Goal: Task Accomplishment & Management: Manage account settings

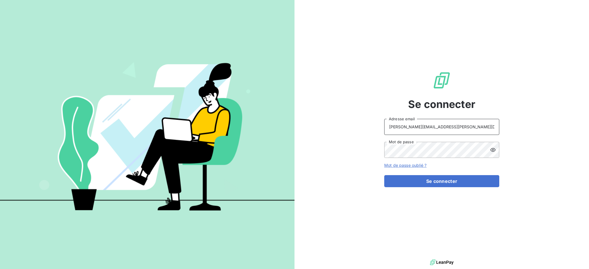
click at [454, 127] on input "[PERSON_NAME][EMAIL_ADDRESS][PERSON_NAME][DOMAIN_NAME]" at bounding box center [441, 127] width 115 height 16
click at [400, 126] on input "[PERSON_NAME][EMAIL_ADDRESS][PERSON_NAME][DOMAIN_NAME]" at bounding box center [441, 127] width 115 height 16
click at [451, 127] on input "[PERSON_NAME][EMAIL_ADDRESS][PERSON_NAME][DOMAIN_NAME]" at bounding box center [441, 127] width 115 height 16
click at [401, 127] on input "[PERSON_NAME][EMAIL_ADDRESS][PERSON_NAME][DOMAIN_NAME]" at bounding box center [441, 127] width 115 height 16
type input "[EMAIL_ADDRESS][PERSON_NAME][DOMAIN_NAME]"
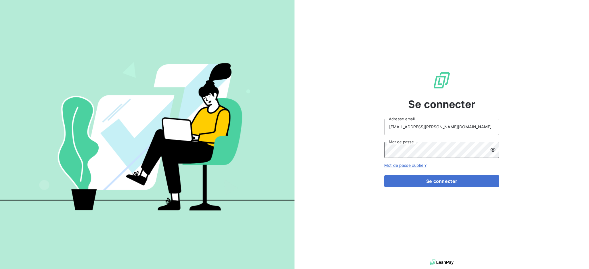
click at [384, 175] on button "Se connecter" at bounding box center [441, 181] width 115 height 12
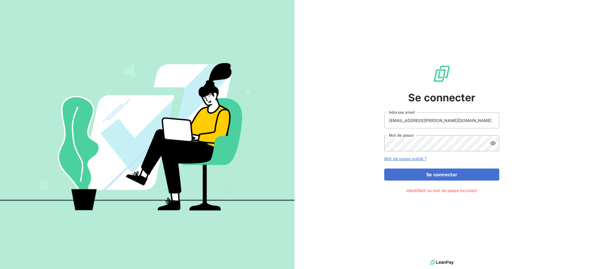
click at [492, 144] on icon at bounding box center [493, 144] width 6 height 6
click at [384, 169] on button "Se connecter" at bounding box center [441, 175] width 115 height 12
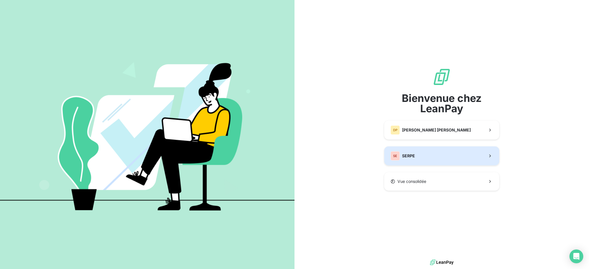
click at [415, 154] on button "SE SERPE" at bounding box center [441, 156] width 115 height 19
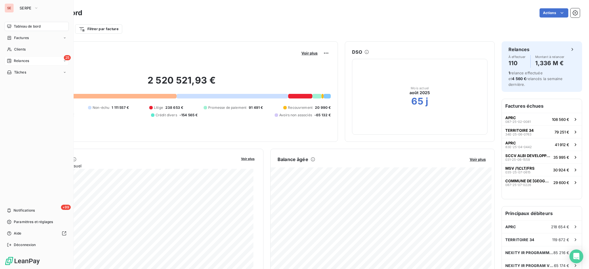
click at [18, 59] on span "Relances" at bounding box center [21, 60] width 15 height 5
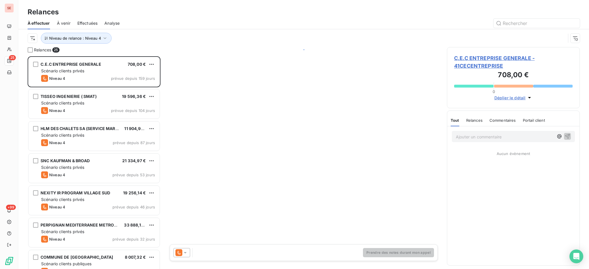
scroll to position [207, 127]
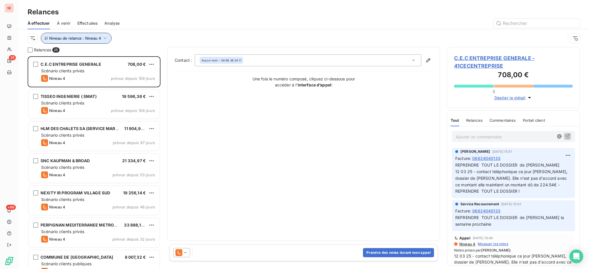
click at [106, 37] on icon "button" at bounding box center [105, 38] width 6 height 6
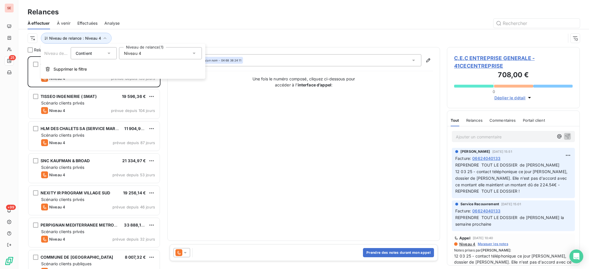
click at [196, 53] on icon at bounding box center [194, 54] width 6 height 6
click at [143, 105] on span "Niveau 4" at bounding box center [138, 107] width 17 height 6
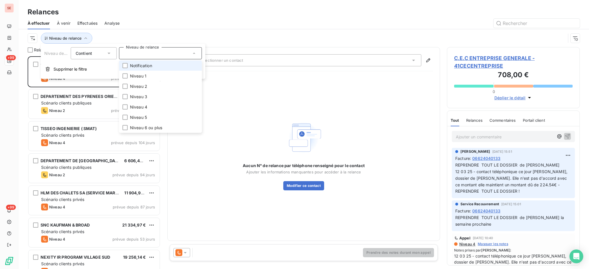
click at [140, 66] on span "Notification" at bounding box center [141, 66] width 22 height 6
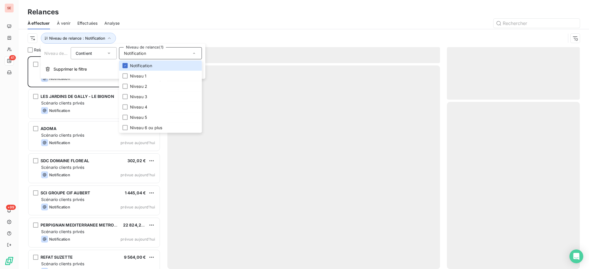
scroll to position [207, 127]
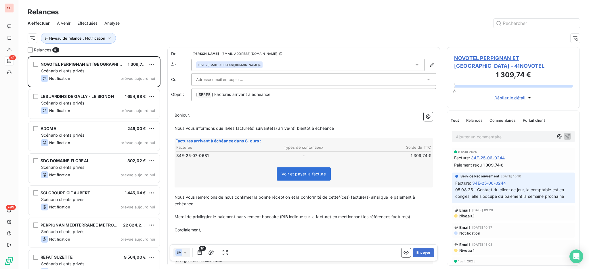
click at [161, 0] on div "Relances À effectuer À venir Effectuées Analyse Niveau de relance : Notification" at bounding box center [303, 23] width 571 height 47
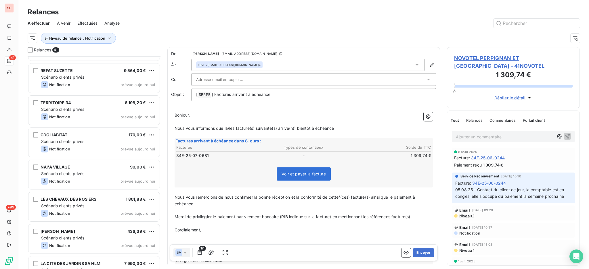
scroll to position [0, 0]
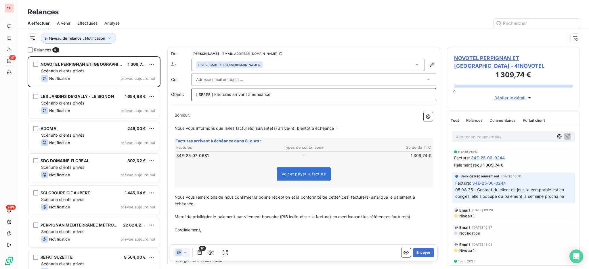
click at [293, 94] on p "[ SERPE ﻿ ] Factures arrivant à échéance" at bounding box center [313, 94] width 235 height 7
click at [503, 56] on span "NOVOTEL PERPIGNAN ET MONTPELLIER - 41NOVOTEL" at bounding box center [513, 62] width 118 height 16
click at [301, 97] on p "[ SERPE ﻿ ] Factures arrivant à échéance" at bounding box center [313, 94] width 235 height 7
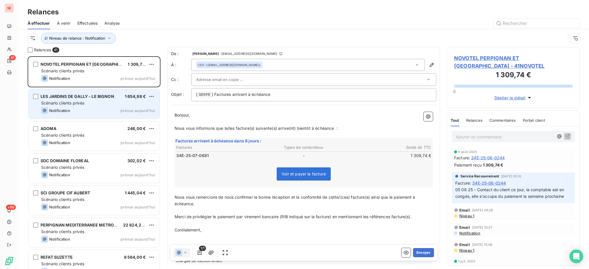
click at [115, 104] on div "Scénario clients privés" at bounding box center [98, 103] width 114 height 6
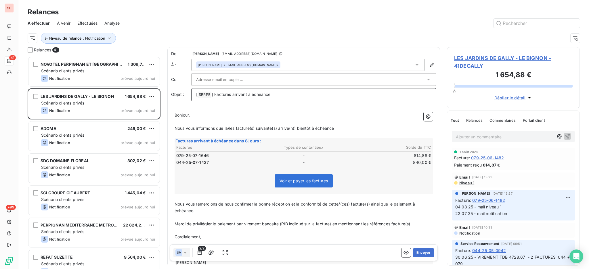
click at [283, 92] on p "[ SERPE ﻿ ] Factures arrivant à échéance" at bounding box center [313, 94] width 235 height 7
click at [417, 253] on button "Envoyer" at bounding box center [423, 252] width 21 height 9
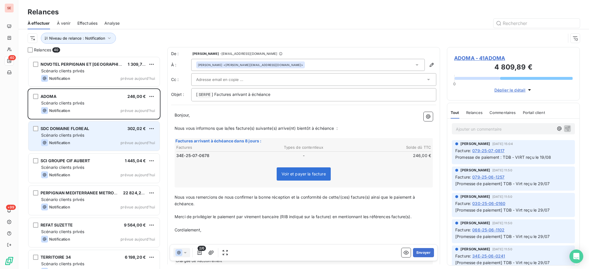
click at [92, 142] on div "Notification prévue aujourd’hui" at bounding box center [98, 142] width 114 height 7
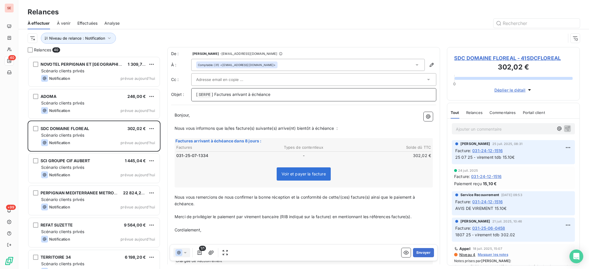
click at [280, 95] on p "[ SERPE ﻿ ] Factures arrivant à échéance" at bounding box center [313, 94] width 235 height 7
click at [413, 253] on button "Envoyer" at bounding box center [423, 252] width 21 height 9
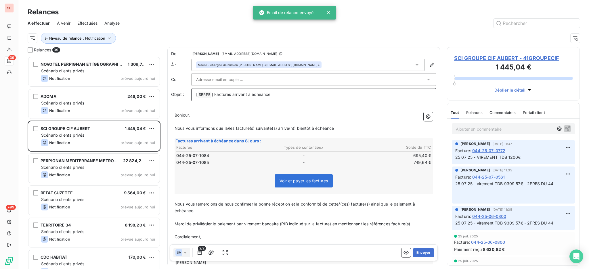
click at [284, 96] on p "[ SERPE ﻿ ] Factures arrivant à échéance" at bounding box center [313, 94] width 235 height 7
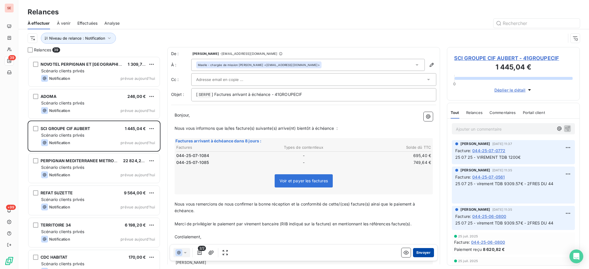
click at [421, 254] on button "Envoyer" at bounding box center [423, 252] width 21 height 9
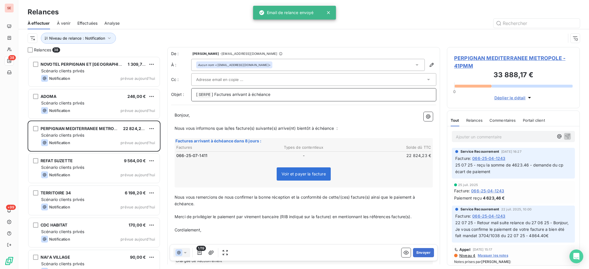
click at [308, 93] on p "[ SERPE ﻿ ] Factures arrivant à échéance" at bounding box center [313, 94] width 235 height 7
click at [349, 241] on div "Bonjour, ﻿ Nous vous informons que la/les facture(s) suivante(s) arrive(nt) bie…" at bounding box center [304, 194] width 258 height 164
click at [414, 64] on icon at bounding box center [417, 65] width 6 height 6
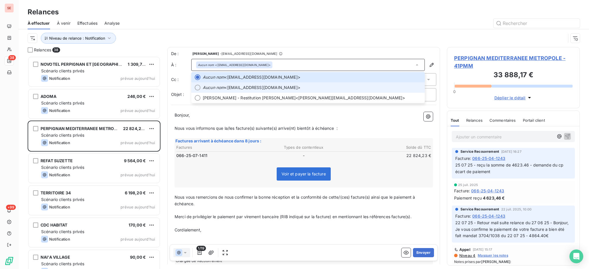
click at [262, 90] on span "Aucun nom <comptabilite@perpignan-mediterranee.org>" at bounding box center [312, 88] width 219 height 6
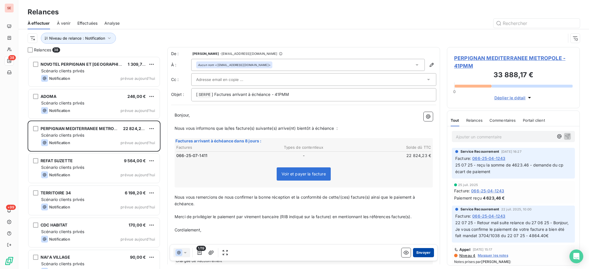
click at [419, 254] on button "Envoyer" at bounding box center [423, 252] width 21 height 9
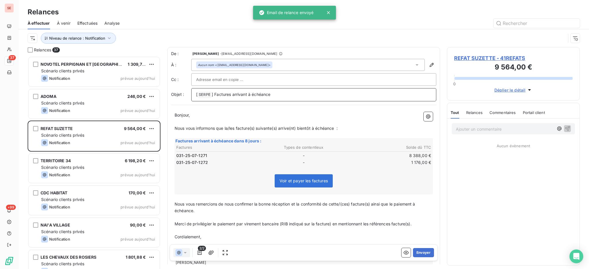
click at [280, 94] on p "[ SERPE ﻿ ] Factures arrivant à échéance" at bounding box center [313, 94] width 235 height 7
click at [285, 93] on span "] Factures arrivant à échéance - 41REFTS" at bounding box center [252, 94] width 80 height 5
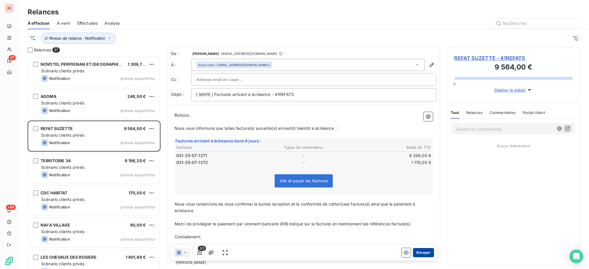
click at [417, 253] on button "Envoyer" at bounding box center [423, 252] width 21 height 9
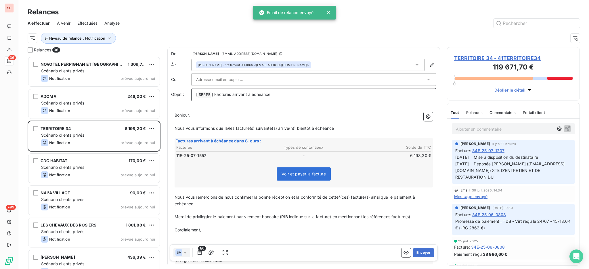
click at [283, 95] on p "[ SERPE ﻿ ] Factures arrivant à échéance" at bounding box center [313, 94] width 235 height 7
click at [287, 95] on span "] Factures arrivant à échéance - 41TERITOIRE34" at bounding box center [258, 94] width 93 height 5
click at [414, 66] on icon at bounding box center [417, 65] width 6 height 6
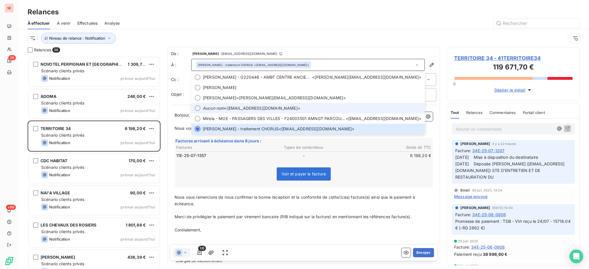
click at [200, 109] on div at bounding box center [198, 109] width 6 height 6
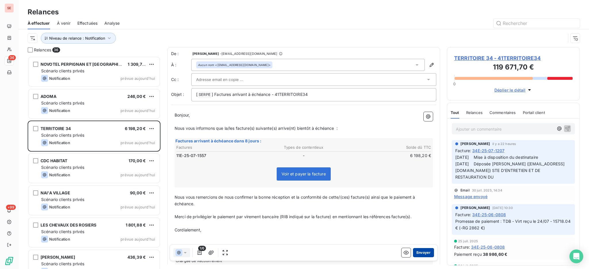
click at [420, 250] on button "Envoyer" at bounding box center [423, 252] width 21 height 9
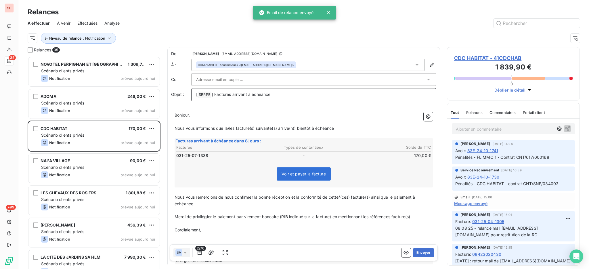
click at [310, 93] on p "[ SERPE ﻿ ] Factures arrivant à échéance" at bounding box center [313, 94] width 235 height 7
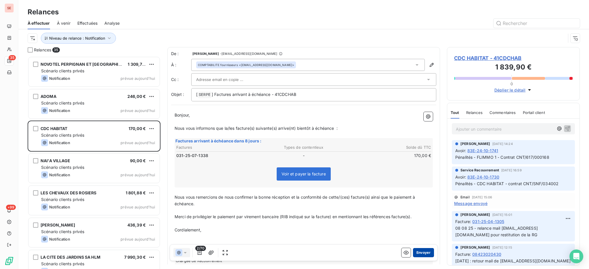
click at [417, 250] on button "Envoyer" at bounding box center [423, 252] width 21 height 9
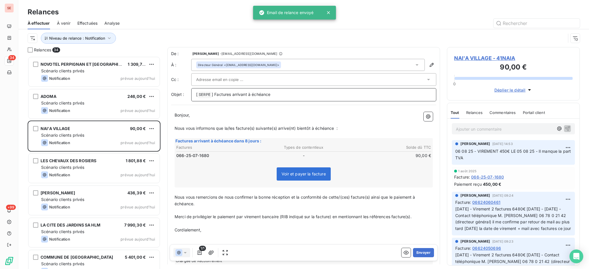
click at [290, 97] on p "[ SERPE ﻿ ] Factures arrivant à échéance" at bounding box center [313, 94] width 235 height 7
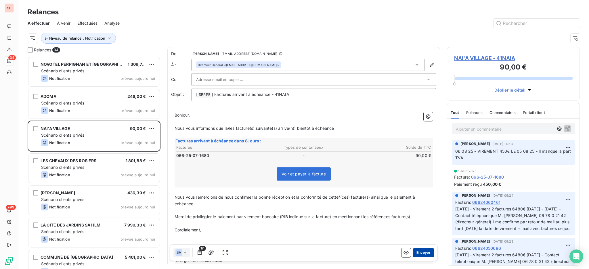
click at [421, 255] on button "Envoyer" at bounding box center [423, 252] width 21 height 9
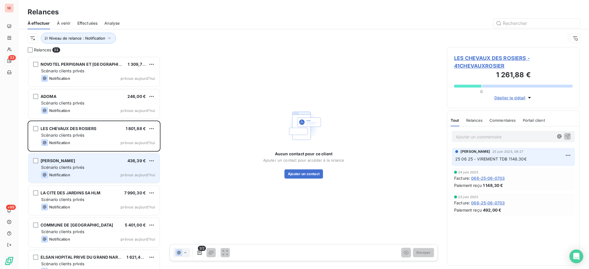
click at [71, 163] on span "LACOSTE HELENE" at bounding box center [58, 160] width 35 height 5
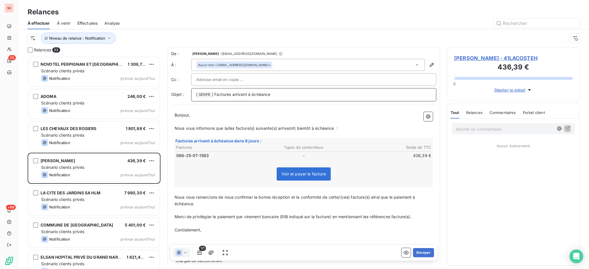
click at [298, 93] on p "[ SERPE ﻿ ] Factures arrivant à échéance" at bounding box center [313, 94] width 235 height 7
click at [417, 252] on button "Envoyer" at bounding box center [423, 252] width 21 height 9
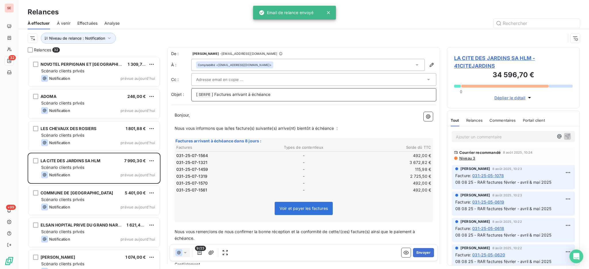
click at [292, 94] on p "[ SERPE ﻿ ] Factures arrivant à échéance" at bounding box center [313, 94] width 235 height 7
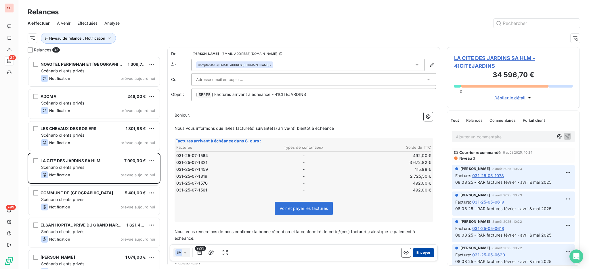
click at [422, 253] on button "Envoyer" at bounding box center [423, 252] width 21 height 9
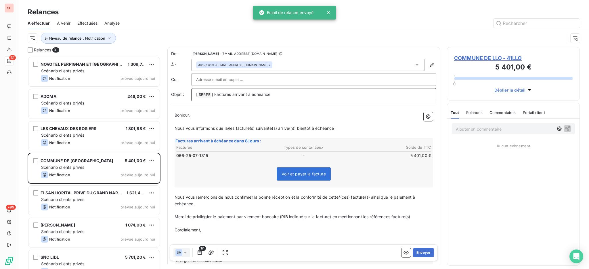
click at [290, 98] on p "[ SERPE ﻿ ] Factures arrivant à échéance" at bounding box center [313, 94] width 235 height 7
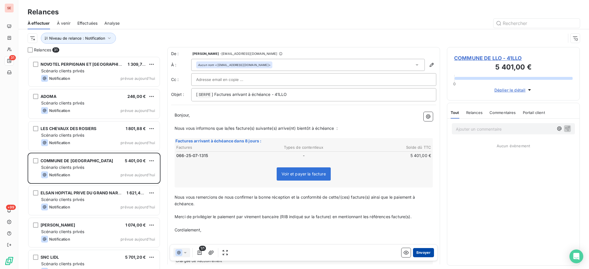
click at [417, 255] on button "Envoyer" at bounding box center [423, 252] width 21 height 9
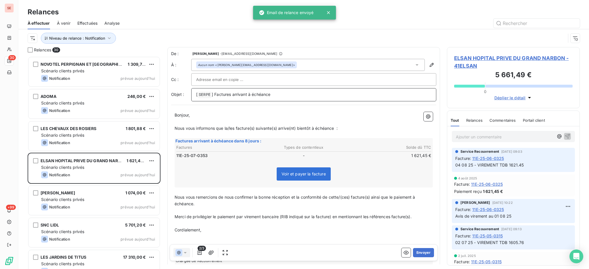
click at [287, 98] on p "[ SERPE ﻿ ] Factures arrivant à échéance" at bounding box center [313, 94] width 235 height 7
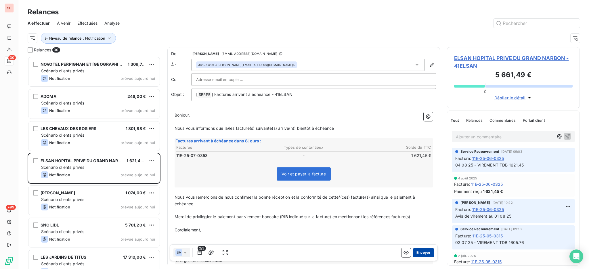
click at [419, 250] on button "Envoyer" at bounding box center [423, 252] width 21 height 9
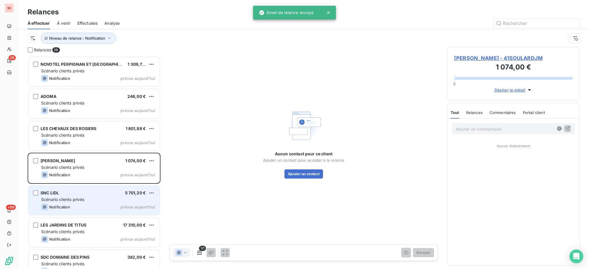
click at [68, 202] on span "Scénario clients privés" at bounding box center [62, 199] width 43 height 5
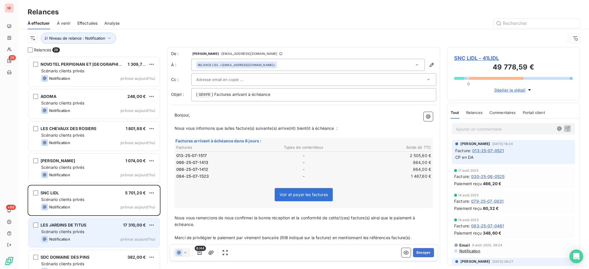
click at [91, 230] on div "Scénario clients privés" at bounding box center [98, 232] width 114 height 6
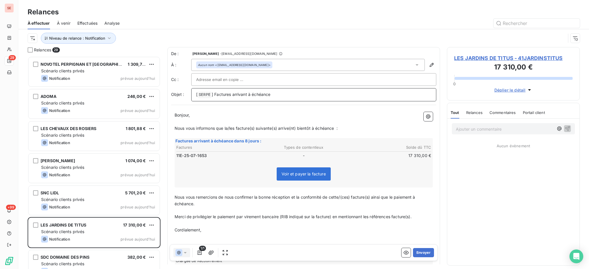
click at [281, 91] on p "[ SERPE ﻿ ] Factures arrivant à échéance" at bounding box center [313, 94] width 235 height 7
click at [413, 252] on button "Envoyer" at bounding box center [423, 252] width 21 height 9
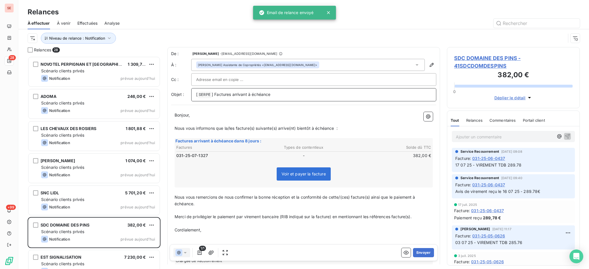
click at [292, 92] on p "[ SERPE ﻿ ] Factures arrivant à échéance" at bounding box center [313, 94] width 235 height 7
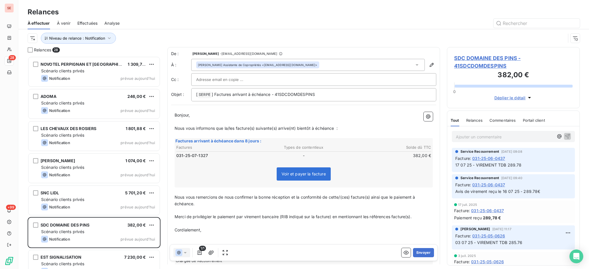
click at [416, 64] on icon at bounding box center [417, 64] width 3 height 1
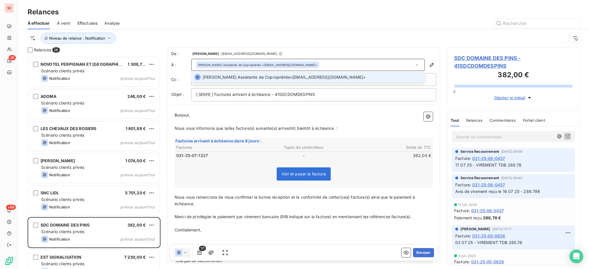
click at [416, 64] on icon at bounding box center [417, 64] width 2 height 1
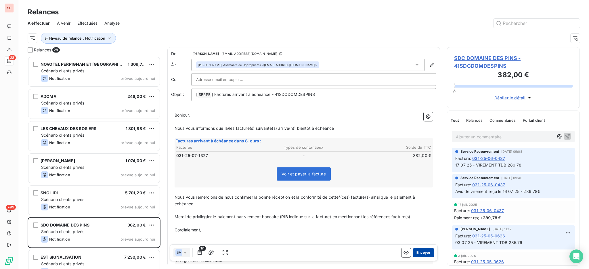
click at [417, 254] on button "Envoyer" at bounding box center [423, 252] width 21 height 9
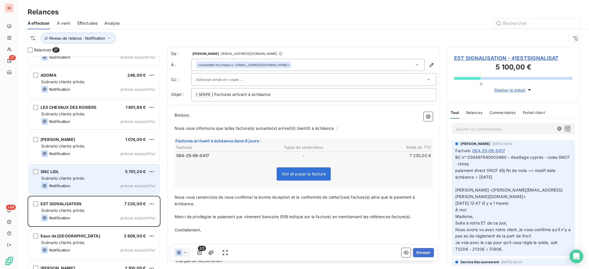
scroll to position [39, 0]
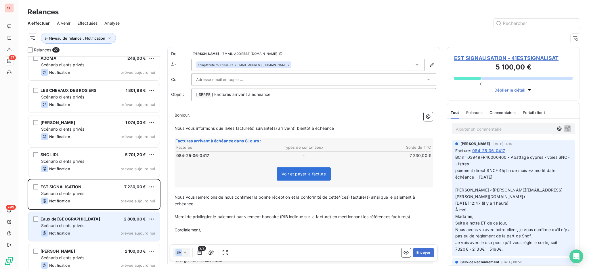
click at [111, 224] on div "Scénario clients privés" at bounding box center [98, 226] width 114 height 6
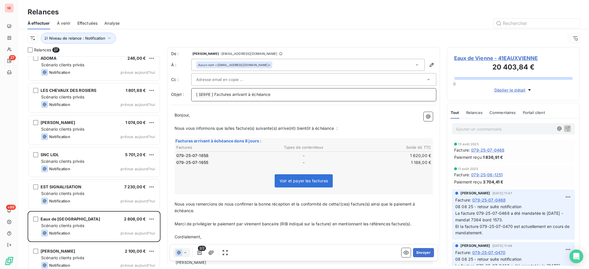
click at [284, 92] on p "[ SERPE ﻿ ] Factures arrivant à échéance" at bounding box center [313, 94] width 235 height 7
click at [413, 252] on button "Envoyer" at bounding box center [423, 252] width 21 height 9
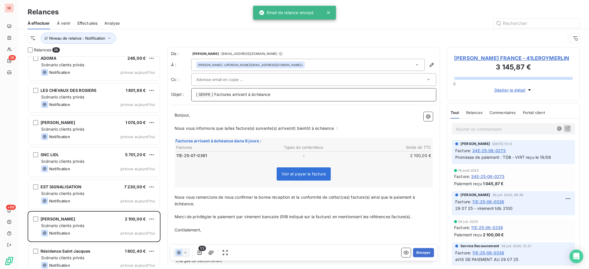
click at [284, 95] on p "[ SERPE ﻿ ] Factures arrivant à échéance" at bounding box center [313, 94] width 235 height 7
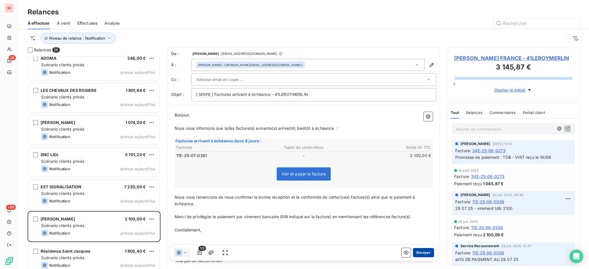
click at [418, 251] on button "Envoyer" at bounding box center [423, 252] width 21 height 9
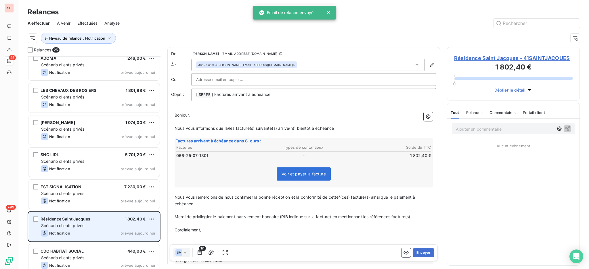
scroll to position [77, 0]
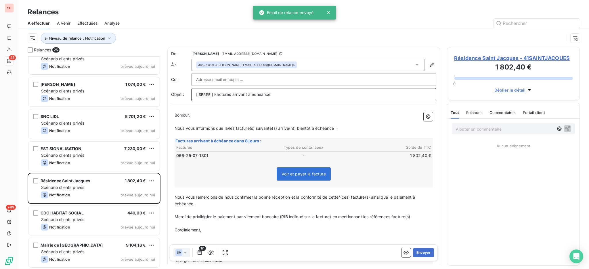
click at [279, 95] on p "[ SERPE ﻿ ] Factures arrivant à échéance" at bounding box center [313, 94] width 235 height 7
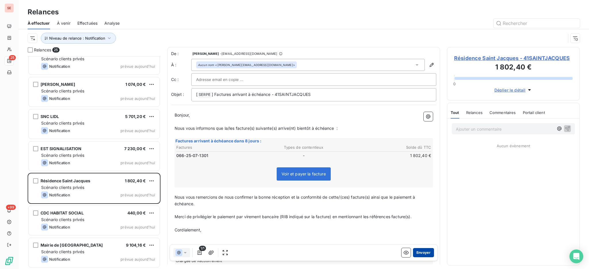
click at [415, 255] on button "Envoyer" at bounding box center [423, 252] width 21 height 9
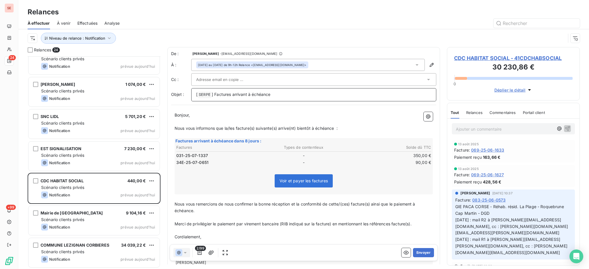
click at [286, 96] on p "[ SERPE ﻿ ] Factures arrivant à échéance" at bounding box center [313, 94] width 235 height 7
click at [202, 252] on icon "button" at bounding box center [200, 253] width 6 height 6
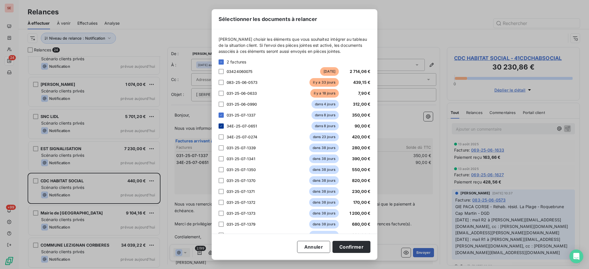
click at [222, 125] on icon at bounding box center [220, 126] width 3 height 3
click at [356, 249] on button "Confirmer" at bounding box center [351, 247] width 38 height 12
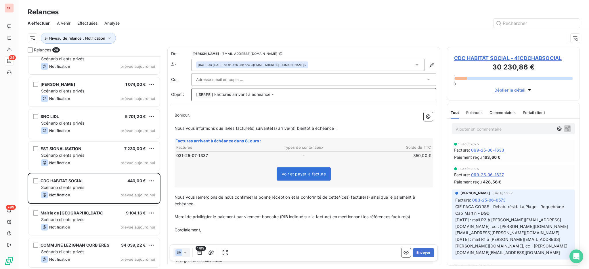
click at [284, 95] on p "[ SERPE ﻿ ] Factures arrivant à échéance -" at bounding box center [313, 94] width 235 height 7
click at [418, 253] on button "Envoyer" at bounding box center [423, 252] width 21 height 9
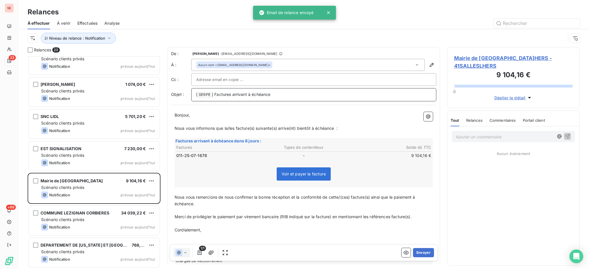
click at [285, 92] on p "[ SERPE ﻿ ] Factures arrivant à échéance" at bounding box center [313, 94] width 235 height 7
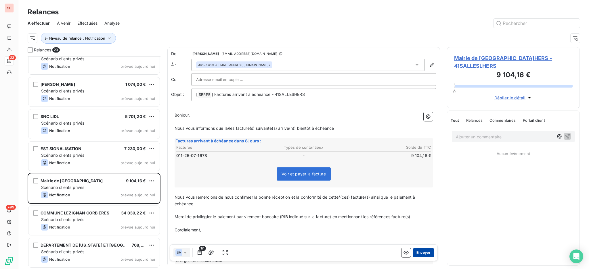
click at [413, 251] on button "Envoyer" at bounding box center [423, 252] width 21 height 9
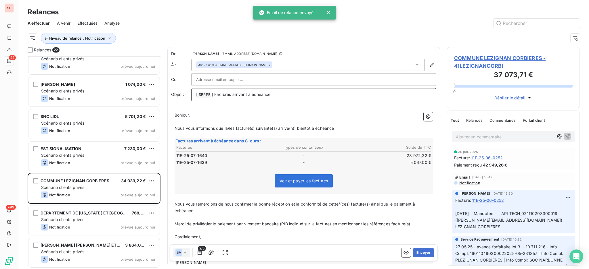
click at [306, 94] on p "[ SERPE ﻿ ] Factures arrivant à échéance" at bounding box center [313, 94] width 235 height 7
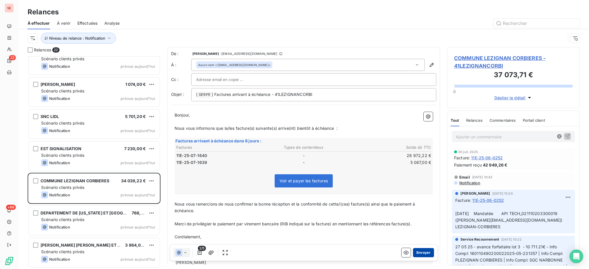
click at [415, 251] on button "Envoyer" at bounding box center [423, 252] width 21 height 9
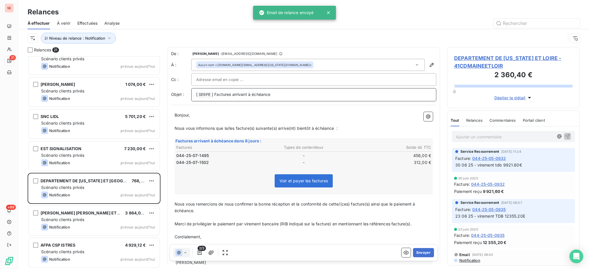
click at [280, 95] on p "[ SERPE ﻿ ] Factures arrivant à échéance" at bounding box center [313, 94] width 235 height 7
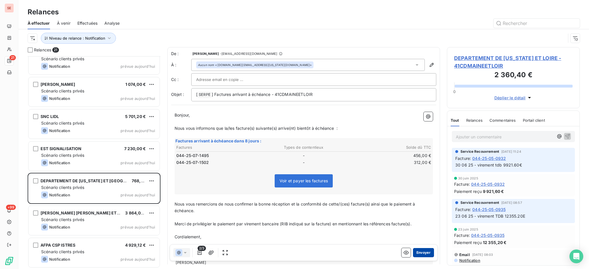
click at [420, 253] on button "Envoyer" at bounding box center [423, 252] width 21 height 9
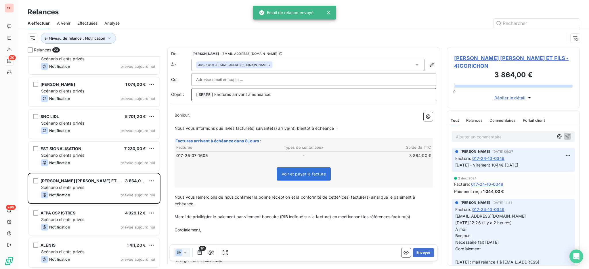
click at [283, 94] on p "[ SERPE ﻿ ] Factures arrivant à échéance" at bounding box center [313, 94] width 235 height 7
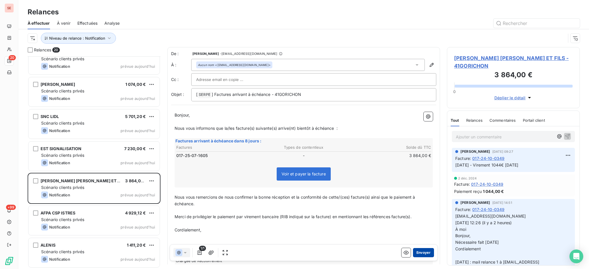
click at [416, 255] on button "Envoyer" at bounding box center [423, 252] width 21 height 9
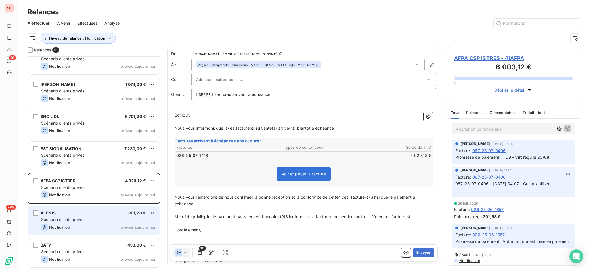
click at [121, 221] on div "Scénario clients privés" at bounding box center [98, 220] width 114 height 6
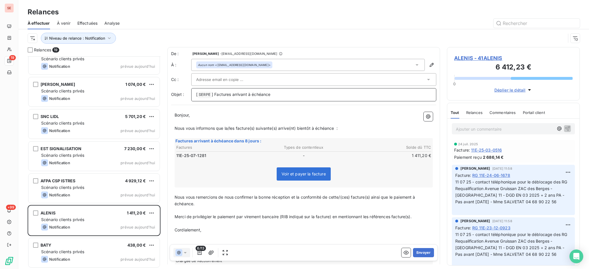
click at [309, 93] on p "[ SERPE ﻿ ] Factures arrivant à échéance" at bounding box center [313, 94] width 235 height 7
click at [420, 253] on button "Envoyer" at bounding box center [423, 252] width 21 height 9
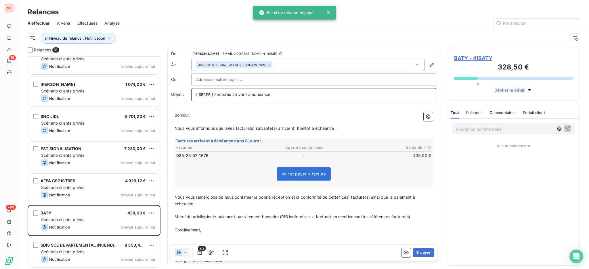
click at [282, 94] on p "[ SERPE ﻿ ] Factures arrivant à échéance" at bounding box center [313, 94] width 235 height 7
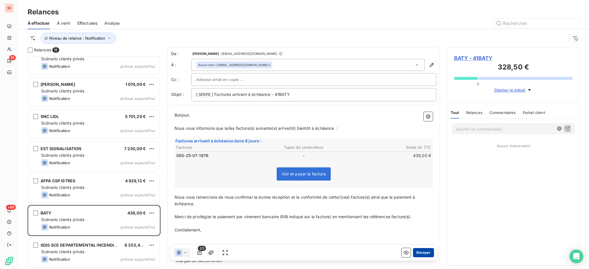
click at [424, 250] on button "Envoyer" at bounding box center [423, 252] width 21 height 9
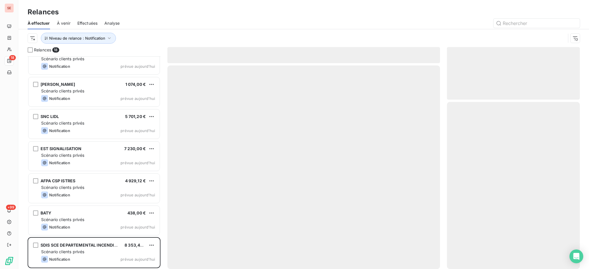
click at [424, 251] on div at bounding box center [303, 168] width 273 height 204
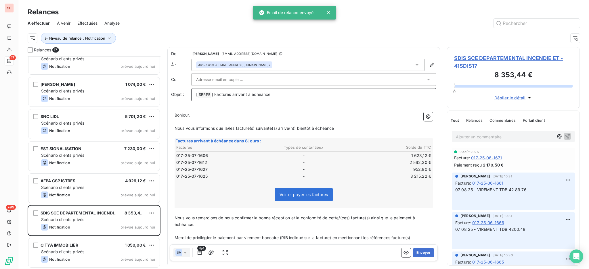
click at [279, 95] on p "[ SERPE ﻿ ] Factures arrivant à échéance" at bounding box center [313, 94] width 235 height 7
click at [288, 94] on span "] Factures arrivant à échéance - 41SDIC17" at bounding box center [252, 94] width 81 height 5
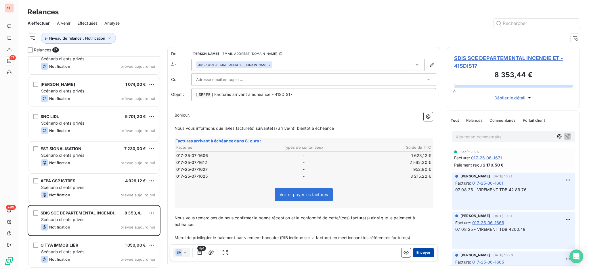
click at [422, 251] on button "Envoyer" at bounding box center [423, 252] width 21 height 9
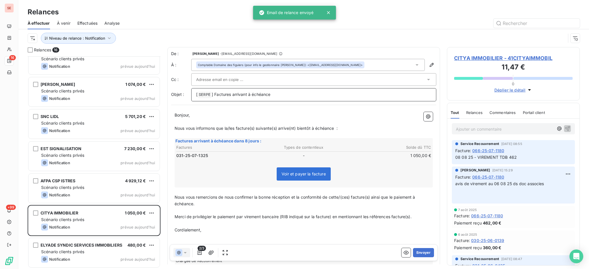
click at [284, 94] on p "[ SERPE ﻿ ] Factures arrivant à échéance" at bounding box center [313, 94] width 235 height 7
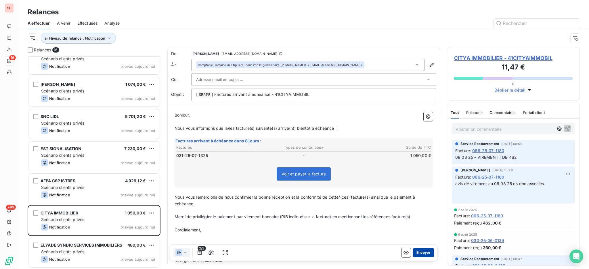
click at [416, 251] on button "Envoyer" at bounding box center [423, 252] width 21 height 9
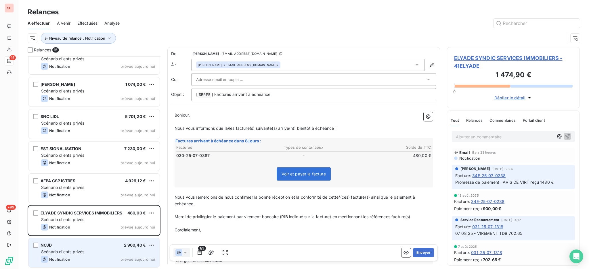
click at [91, 251] on div "Scénario clients privés" at bounding box center [98, 252] width 114 height 6
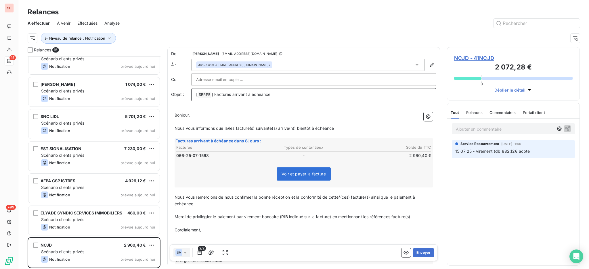
click at [306, 93] on p "[ SERPE ﻿ ] Factures arrivant à échéance" at bounding box center [313, 94] width 235 height 7
click at [416, 253] on button "Envoyer" at bounding box center [423, 252] width 21 height 9
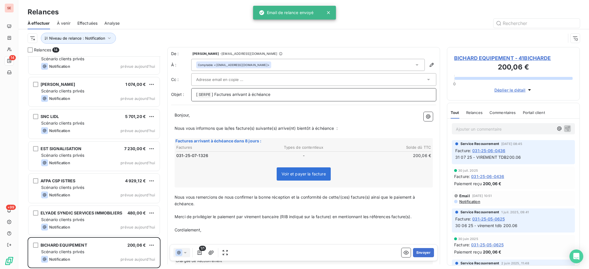
click at [282, 95] on p "[ SERPE ﻿ ] Factures arrivant à échéance" at bounding box center [313, 94] width 235 height 7
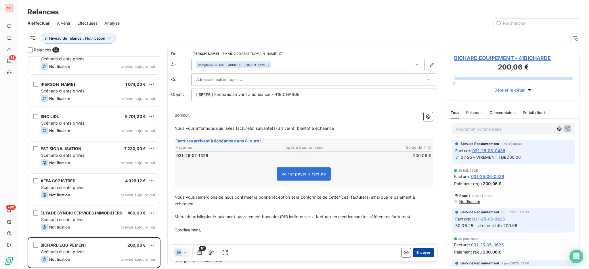
click at [419, 251] on button "Envoyer" at bounding box center [423, 252] width 21 height 9
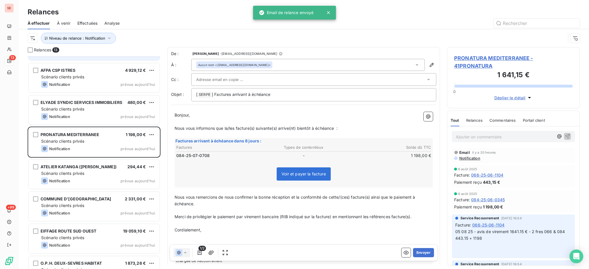
scroll to position [192, 0]
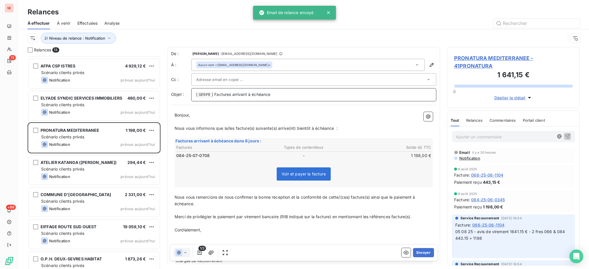
click at [285, 93] on p "[ SERPE ﻿ ] Factures arrivant à échéance" at bounding box center [313, 94] width 235 height 7
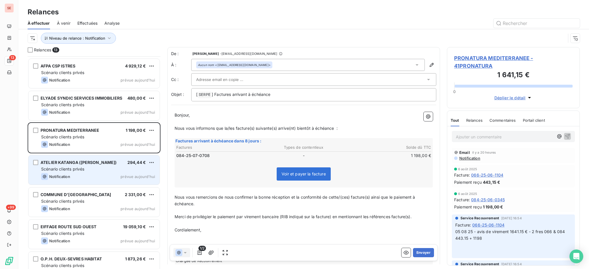
click at [74, 159] on div "ATELIER KATANGA (BROCARD Floriane) 294,44 € Scénario clients privés Notificatio…" at bounding box center [93, 170] width 131 height 29
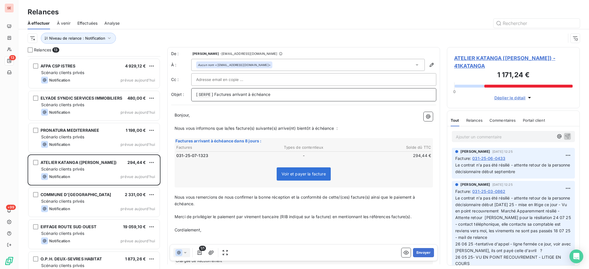
click at [282, 93] on p "[ SERPE ﻿ ] Factures arrivant à échéance" at bounding box center [313, 94] width 235 height 7
click at [413, 255] on button "Envoyer" at bounding box center [423, 252] width 21 height 9
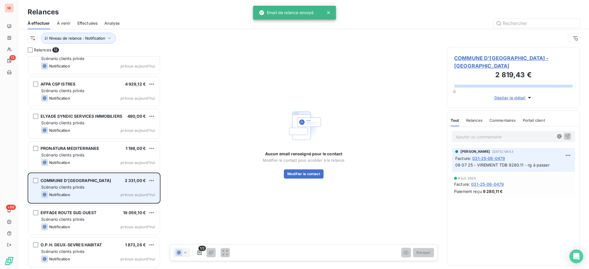
scroll to position [173, 0]
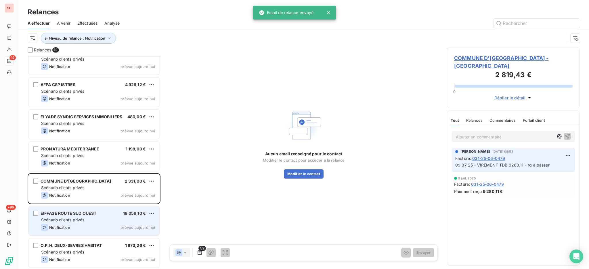
click at [79, 224] on div "Notification prévue aujourd’hui" at bounding box center [98, 227] width 114 height 7
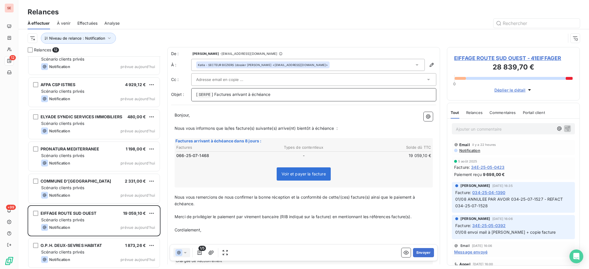
click at [288, 92] on p "[ SERPE ﻿ ] Factures arrivant à échéance" at bounding box center [313, 94] width 235 height 7
click at [414, 64] on icon at bounding box center [417, 65] width 6 height 6
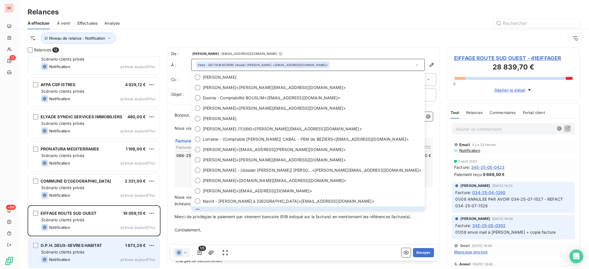
click at [94, 248] on span "O.P.H. DEUX-SEVRES HABITAT" at bounding box center [71, 245] width 61 height 5
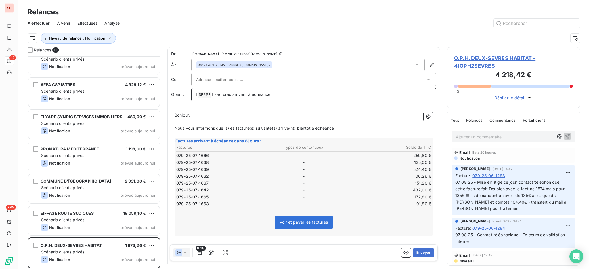
click at [284, 95] on p "[ SERPE ﻿ ] Factures arrivant à échéance" at bounding box center [313, 94] width 235 height 7
click at [417, 253] on button "Envoyer" at bounding box center [423, 252] width 21 height 9
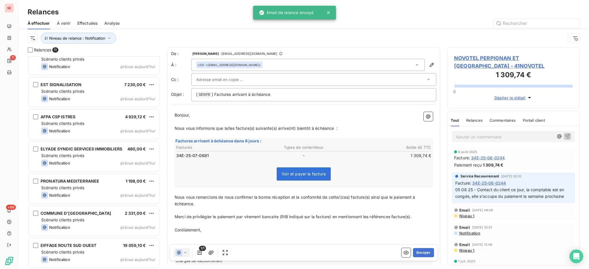
scroll to position [141, 0]
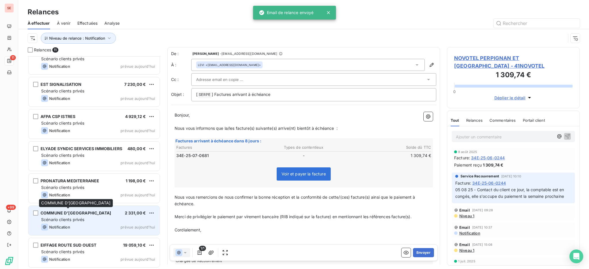
click at [88, 213] on span "COMMUNE D'AUCAMVILLE" at bounding box center [76, 213] width 70 height 5
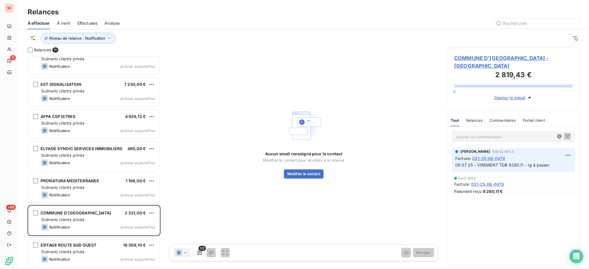
click at [489, 58] on span "COMMUNE D'AUCAMVILLE - 41AUCAMVILLE" at bounding box center [513, 62] width 118 height 16
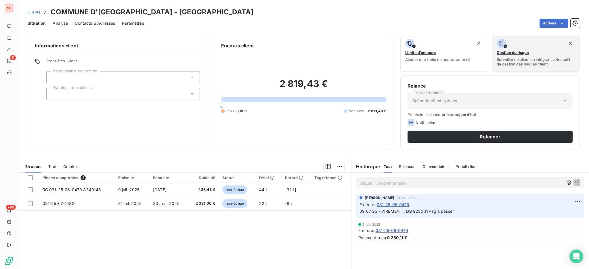
click at [103, 22] on span "Contacts & Adresses" at bounding box center [95, 23] width 40 height 6
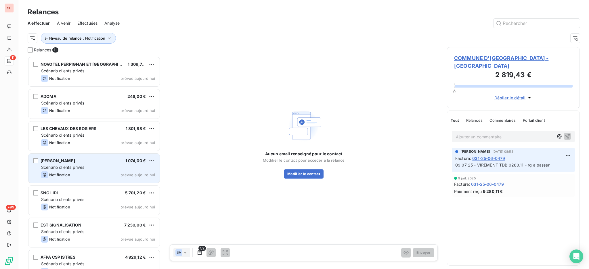
click at [83, 164] on div "SOULARD JEAN MARIE 1 074,00 € Scénario clients privés Notification prévue aujou…" at bounding box center [93, 168] width 131 height 29
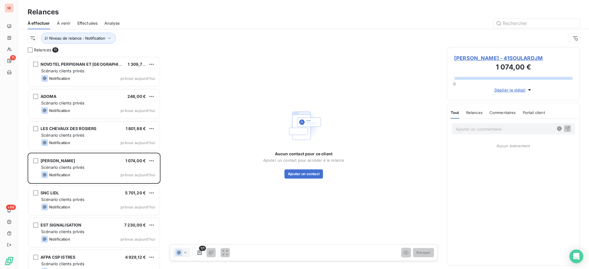
click at [525, 58] on span "SOULARD JEAN MARIE - 41SOULARDJM" at bounding box center [513, 58] width 118 height 8
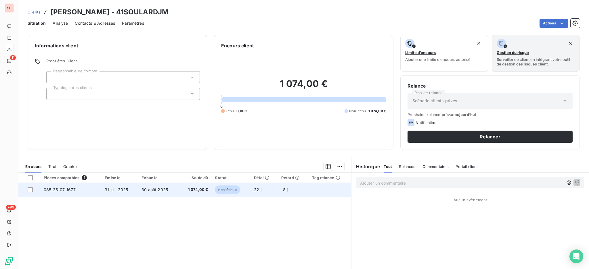
click at [160, 188] on span "30 août 2025" at bounding box center [154, 190] width 26 height 5
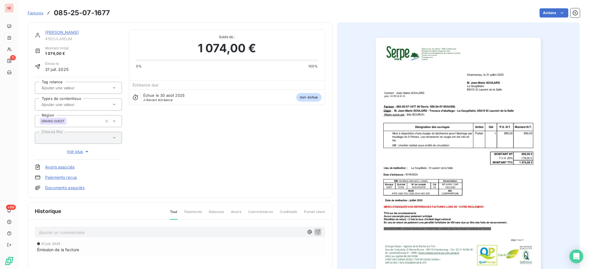
click at [148, 231] on p "Ajouter un commentaire ﻿" at bounding box center [171, 232] width 265 height 7
click at [316, 232] on icon "button" at bounding box center [317, 232] width 5 height 5
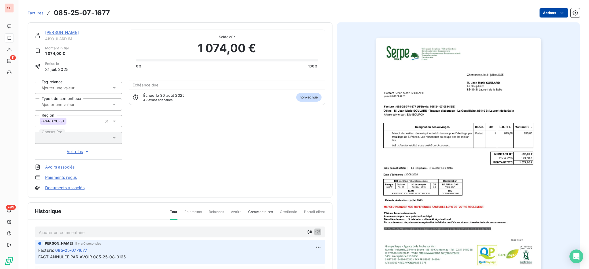
click at [537, 9] on html "SE 11 +99 Factures 085-25-07-1677 Actions SOULARD JEAN MARIE 41SOULARDJM Montan…" at bounding box center [294, 134] width 589 height 269
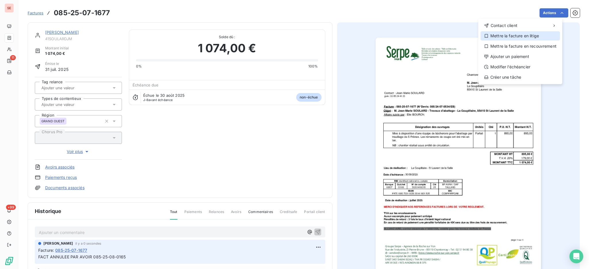
click at [525, 37] on div "Mettre la facture en litige" at bounding box center [520, 35] width 79 height 9
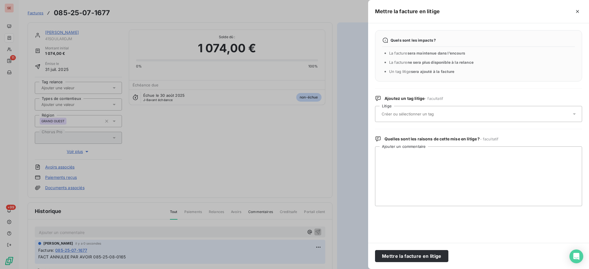
click at [575, 115] on icon at bounding box center [574, 114] width 6 height 6
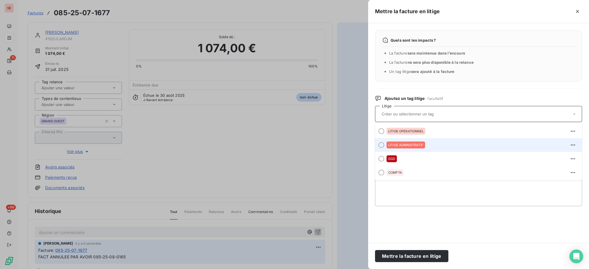
click at [418, 144] on span "LITIGE ADMNISTRATIF" at bounding box center [405, 145] width 35 height 3
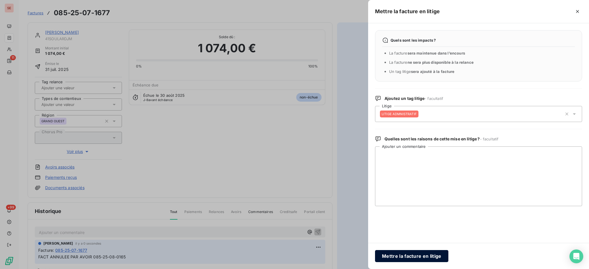
click at [418, 257] on button "Mettre la facture en litige" at bounding box center [411, 256] width 73 height 12
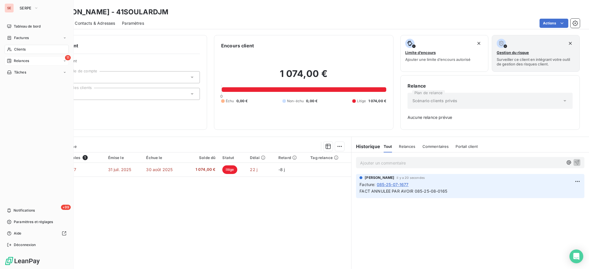
click at [20, 60] on span "Relances" at bounding box center [21, 60] width 15 height 5
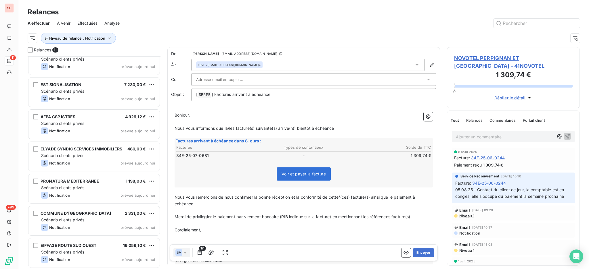
scroll to position [141, 0]
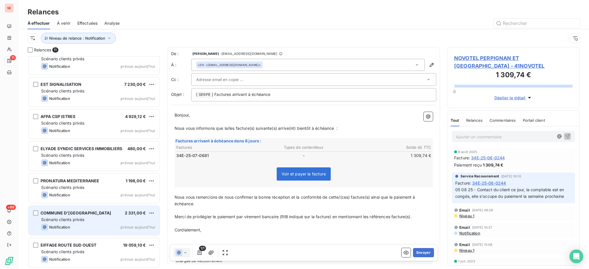
drag, startPoint x: 59, startPoint y: 228, endPoint x: 61, endPoint y: 225, distance: 4.3
click at [59, 228] on span "Notification" at bounding box center [59, 227] width 21 height 5
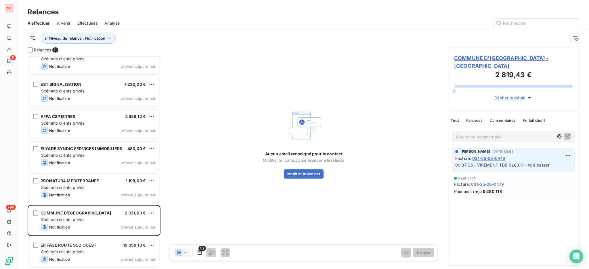
click at [522, 59] on span "COMMUNE D'AUCAMVILLE - 41AUCAMVILLE" at bounding box center [513, 62] width 118 height 16
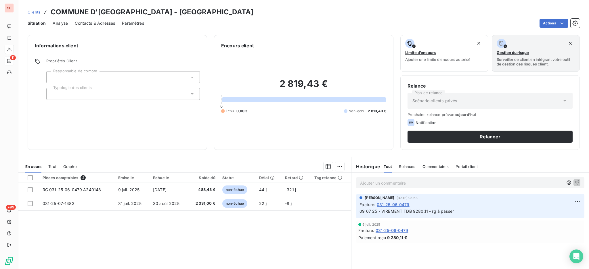
click at [95, 21] on span "Contacts & Adresses" at bounding box center [95, 23] width 40 height 6
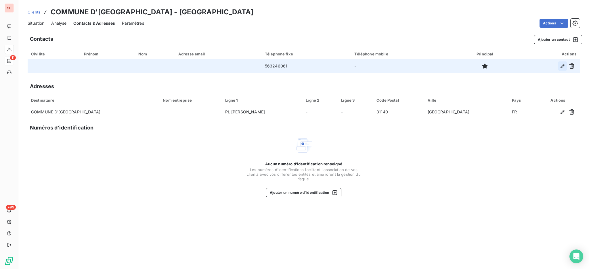
click at [563, 64] on icon "button" at bounding box center [563, 66] width 4 height 4
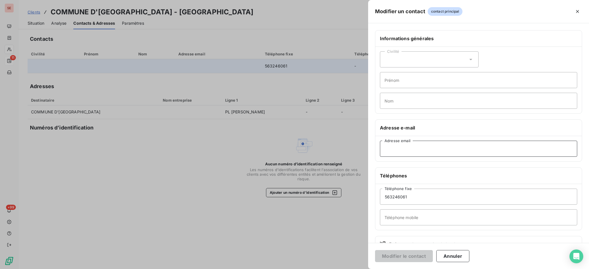
click at [398, 145] on input "Adresse email" at bounding box center [478, 149] width 197 height 16
paste input "compta-aucamville@info82.com."
type input "compta-aucamville@info82.com"
click at [384, 194] on input "563246061" at bounding box center [478, 197] width 197 height 16
type input "05 63 24 60 61"
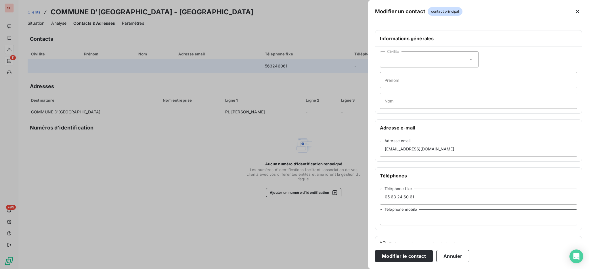
drag, startPoint x: 399, startPoint y: 269, endPoint x: 412, endPoint y: 283, distance: 18.9
click at [412, 269] on html "SE 11 +99 Clients COMMUNE D'AUCAMVILLE - 41AUCAMVILLE Situation Analyse Contact…" at bounding box center [294, 134] width 589 height 269
click at [410, 255] on button "Modifier le contact" at bounding box center [404, 256] width 58 height 12
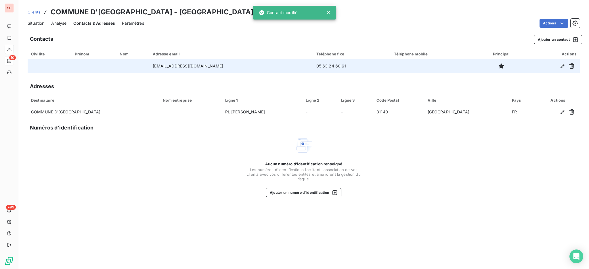
click at [32, 11] on span "Clients" at bounding box center [34, 12] width 13 height 5
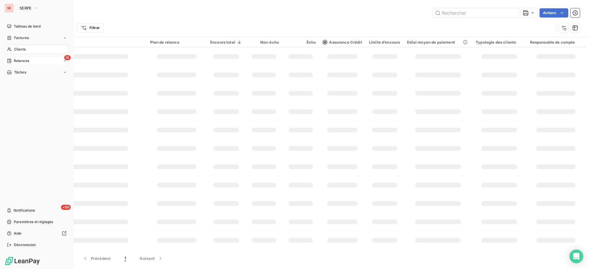
click at [15, 59] on span "Relances" at bounding box center [21, 60] width 15 height 5
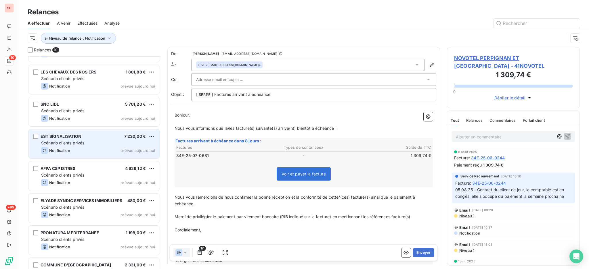
scroll to position [109, 0]
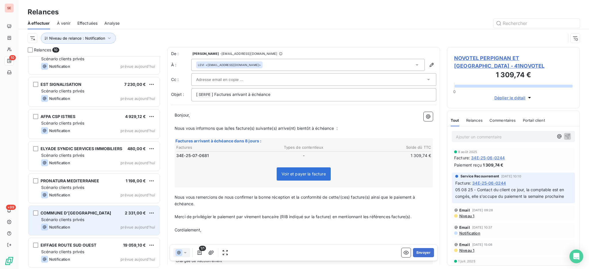
click at [66, 221] on span "Scénario clients privés" at bounding box center [62, 219] width 43 height 5
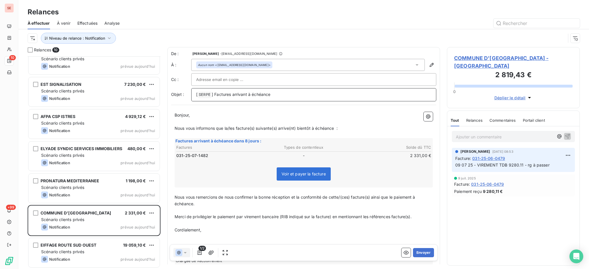
click at [292, 98] on p "[ SERPE ﻿ ] Factures arrivant à échéance" at bounding box center [313, 94] width 235 height 7
click at [419, 255] on button "Envoyer" at bounding box center [423, 252] width 21 height 9
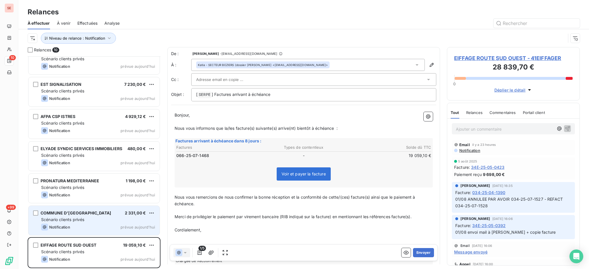
scroll to position [77, 0]
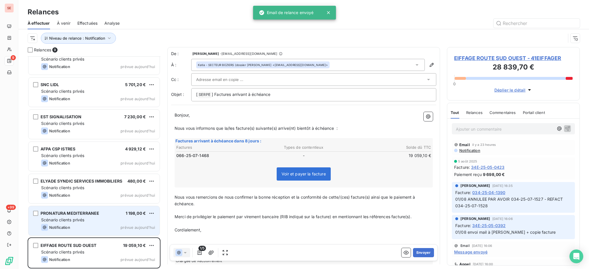
click at [86, 217] on div "Scénario clients privés" at bounding box center [98, 220] width 114 height 6
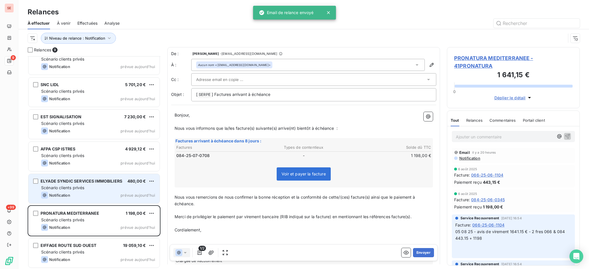
click at [85, 193] on div "Notification prévue aujourd’hui" at bounding box center [98, 195] width 114 height 7
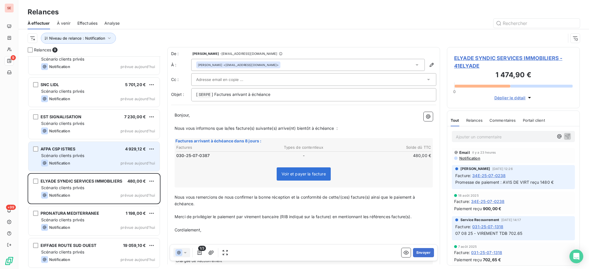
click at [78, 160] on div "Notification prévue aujourd’hui" at bounding box center [98, 163] width 114 height 7
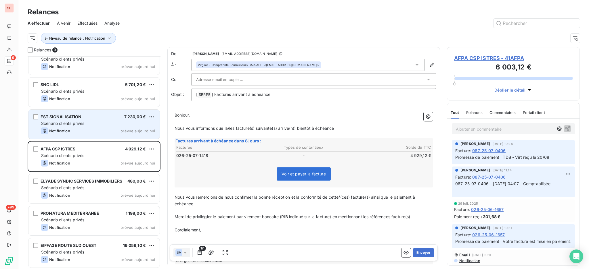
click at [78, 129] on div "Notification prévue aujourd’hui" at bounding box center [98, 131] width 114 height 7
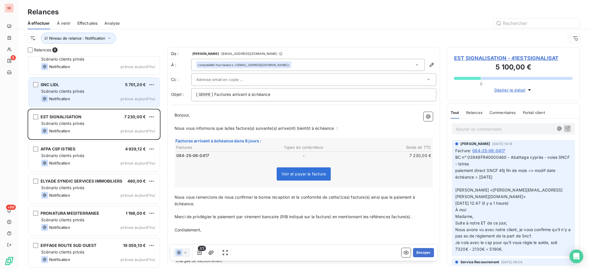
click at [79, 97] on div "Notification prévue aujourd’hui" at bounding box center [98, 98] width 114 height 7
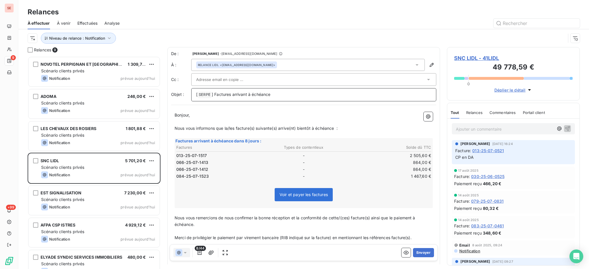
click at [319, 94] on p "[ SERPE ﻿ ] Factures arrivant à échéance" at bounding box center [313, 94] width 235 height 7
click at [423, 249] on button "Envoyer" at bounding box center [423, 252] width 21 height 9
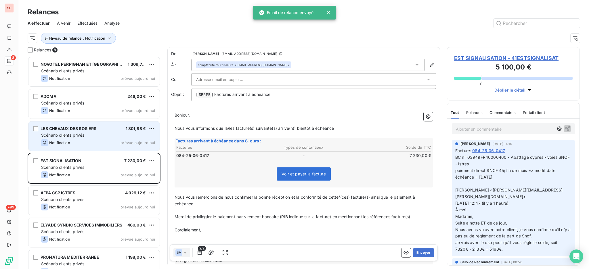
click at [83, 133] on div "Scénario clients privés" at bounding box center [98, 136] width 114 height 6
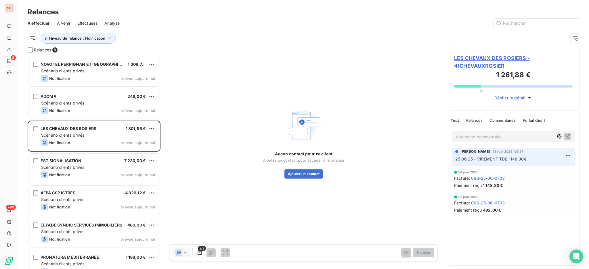
click at [507, 54] on span "LES CHEVAUX DES ROSIERS - 41CHEVAUXROSIER" at bounding box center [513, 62] width 118 height 16
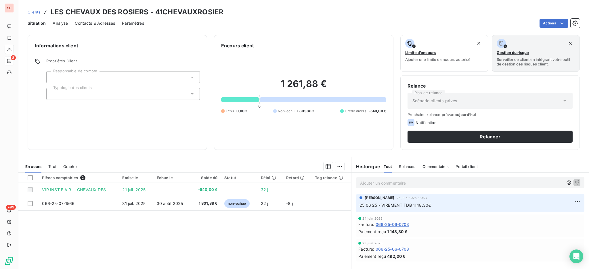
click at [90, 22] on span "Contacts & Adresses" at bounding box center [95, 23] width 40 height 6
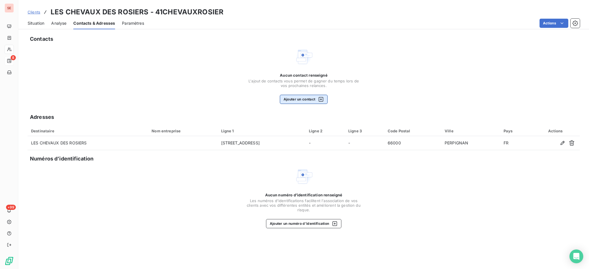
click at [304, 99] on button "Ajouter un contact" at bounding box center [304, 99] width 48 height 9
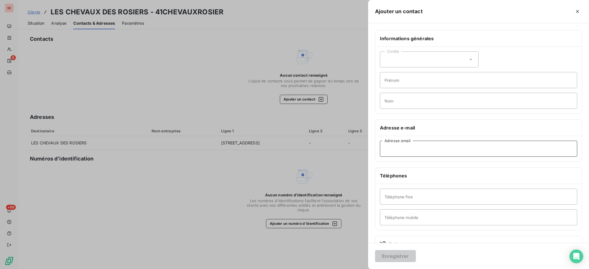
click at [399, 151] on input "Adresse email" at bounding box center [478, 149] width 197 height 16
click at [401, 150] on input "Adresse email" at bounding box center [478, 149] width 197 height 16
paste input "moly66820@aol.com"
type input "moly66820@aol.com"
click at [392, 201] on input "Téléphone fixe" at bounding box center [478, 197] width 197 height 16
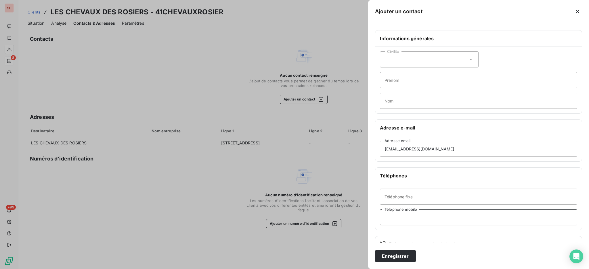
click at [391, 218] on input "Téléphone mobile" at bounding box center [478, 218] width 197 height 16
type input "06 08 51 68 82"
click at [375, 250] on button "Enregistrer" at bounding box center [395, 256] width 41 height 12
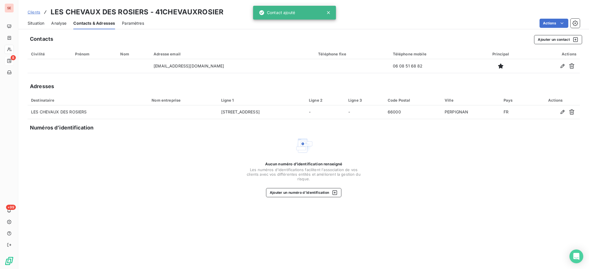
click at [34, 22] on span "Situation" at bounding box center [36, 23] width 17 height 6
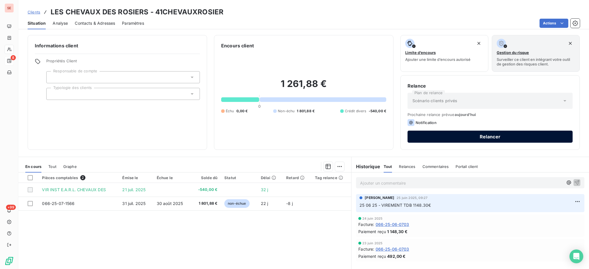
click at [462, 135] on button "Relancer" at bounding box center [490, 137] width 165 height 12
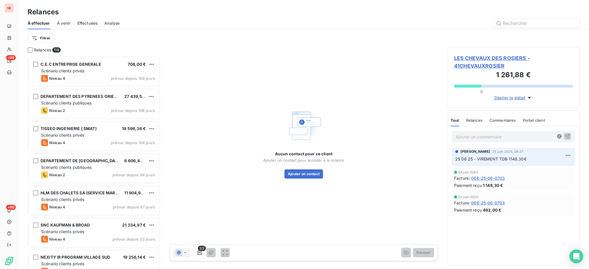
scroll to position [208, 127]
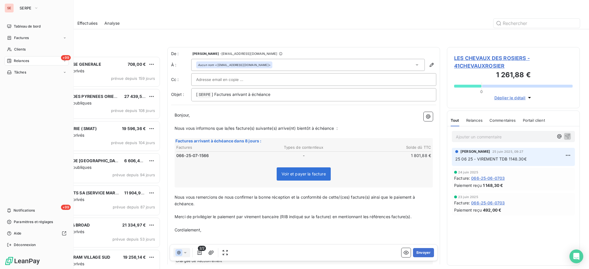
click at [21, 58] on span "Relances" at bounding box center [21, 60] width 15 height 5
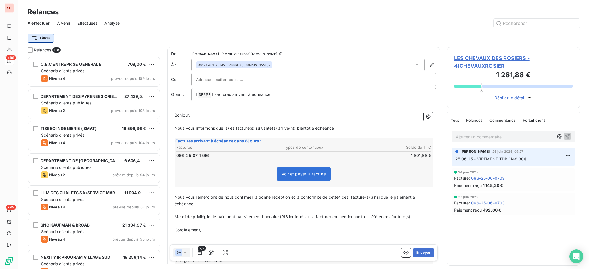
click at [45, 36] on html "SE +99 +99 Relances À effectuer À venir Effectuées Analyse Filtrer Relances 118…" at bounding box center [294, 134] width 589 height 269
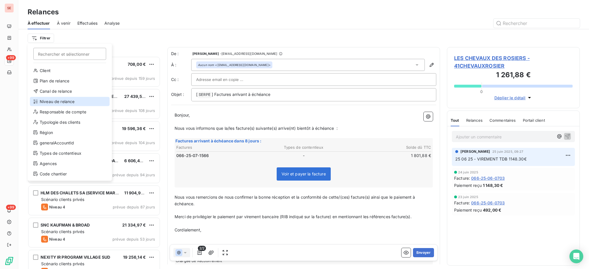
click at [69, 103] on div "Niveau de relance" at bounding box center [70, 101] width 80 height 9
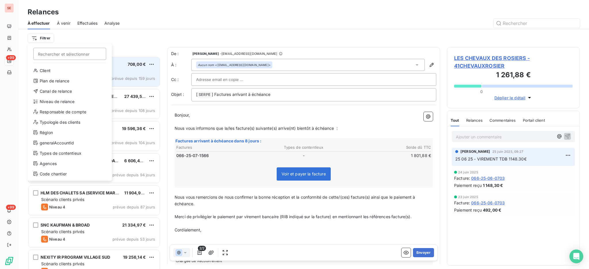
scroll to position [6, 6]
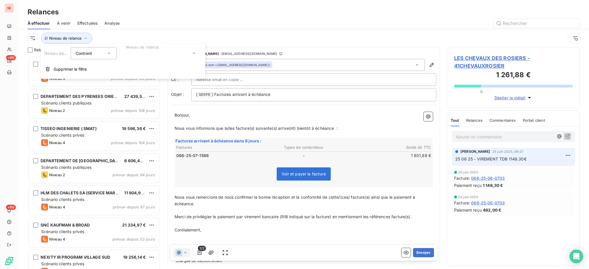
click at [191, 53] on icon at bounding box center [194, 54] width 6 height 6
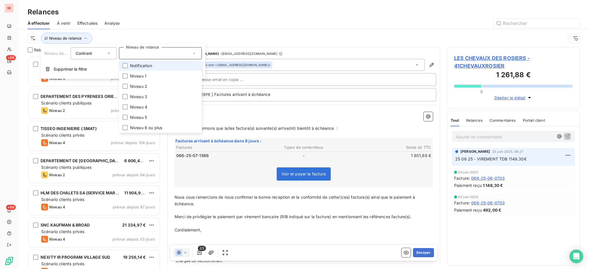
click at [168, 65] on li "Notification" at bounding box center [160, 66] width 83 height 10
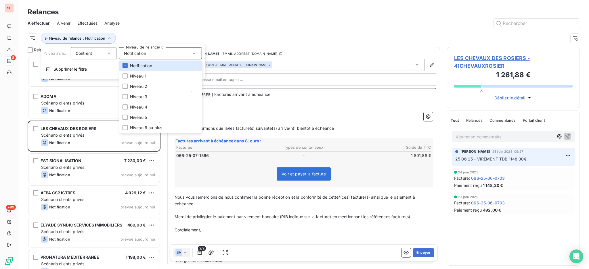
click at [289, 95] on p "[ SERPE ﻿ ] Factures arrivant à échéance" at bounding box center [313, 94] width 235 height 7
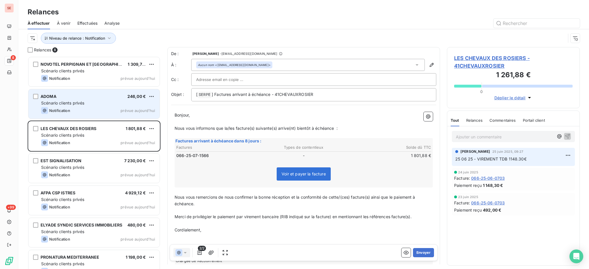
click at [79, 101] on span "Scénario clients privés" at bounding box center [62, 103] width 43 height 5
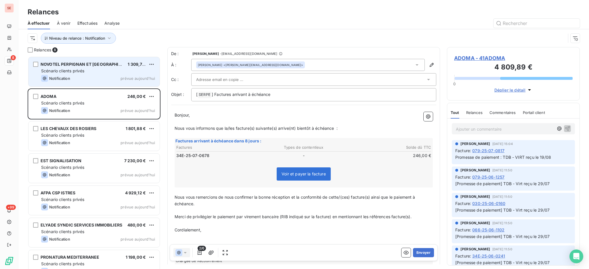
click at [81, 74] on div "NOVOTEL PERPIGNAN ET MONTPELLIER 1 309,74 € Scénario clients privés Notificatio…" at bounding box center [93, 71] width 131 height 29
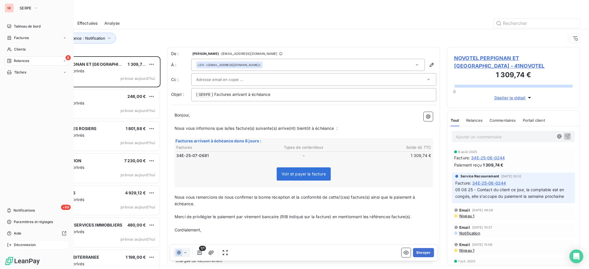
click at [20, 246] on span "Déconnexion" at bounding box center [25, 245] width 22 height 5
